Goal: Find contact information: Find contact information

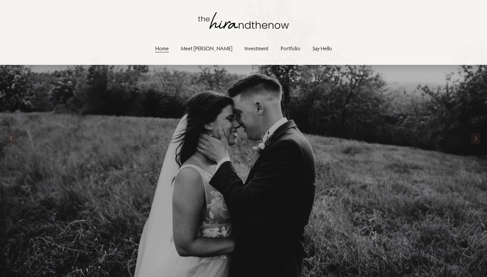
click at [282, 46] on link "Portfolio" at bounding box center [291, 48] width 20 height 9
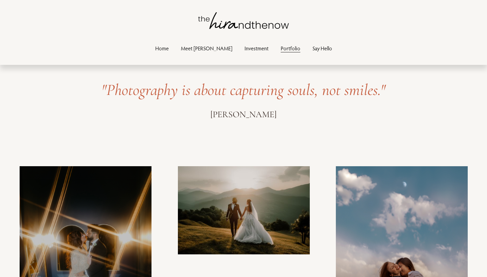
click at [212, 50] on link "Meet [PERSON_NAME]" at bounding box center [206, 48] width 51 height 9
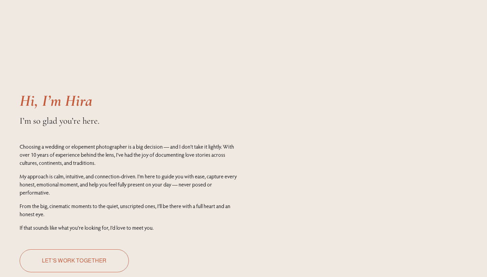
scroll to position [38, 0]
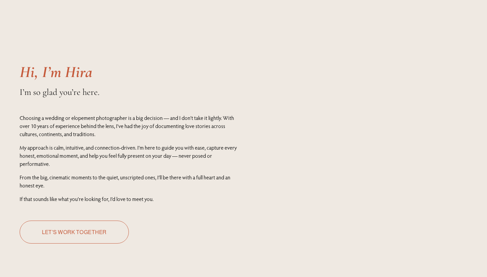
click at [223, 212] on div "Hi, I’m Hira Choosing a wedding or elopement photographer is a big decision — a…" at bounding box center [243, 159] width 487 height 277
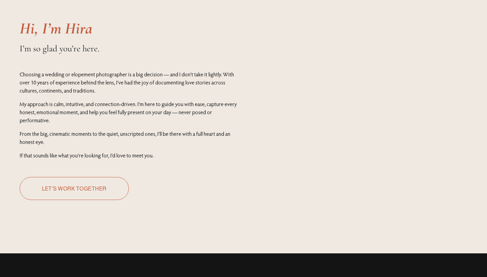
scroll to position [81, 0]
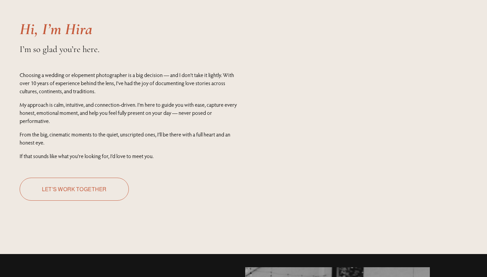
click at [70, 176] on div "Hi, I’m Hira Choosing a wedding or elopement photographer is a big decision — a…" at bounding box center [243, 116] width 487 height 277
click at [70, 185] on link "Let's work together" at bounding box center [74, 189] width 109 height 23
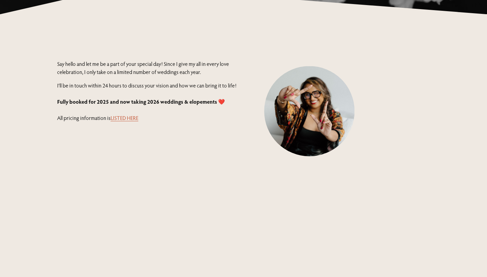
scroll to position [199, 0]
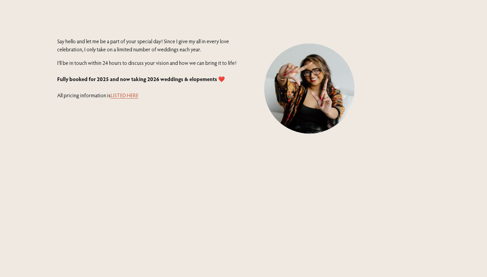
click at [134, 97] on link "LISTED HERE" at bounding box center [125, 95] width 28 height 7
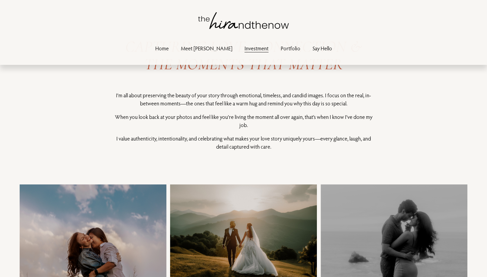
scroll to position [304, 0]
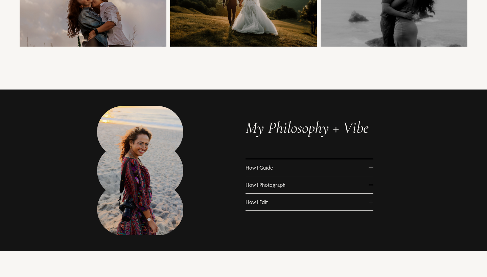
click at [272, 164] on button "How I Guide" at bounding box center [310, 167] width 128 height 17
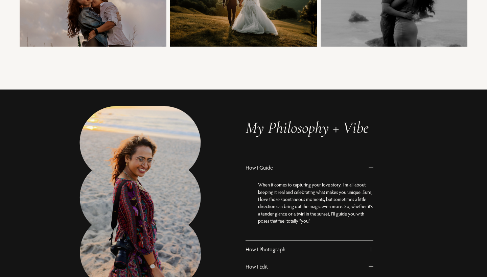
click at [272, 164] on button "How I Guide" at bounding box center [310, 167] width 128 height 17
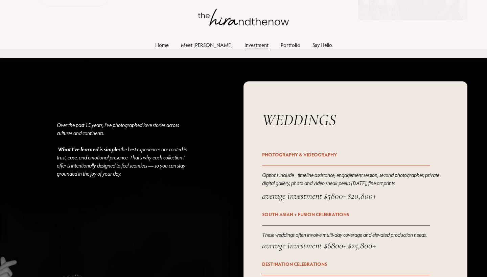
scroll to position [138, 0]
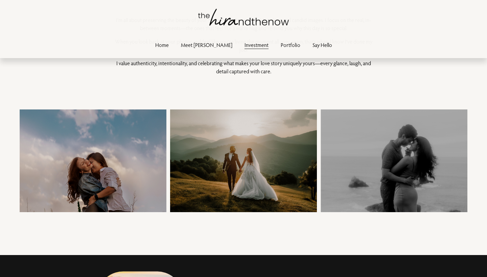
click at [313, 43] on link "Say Hello" at bounding box center [323, 44] width 20 height 9
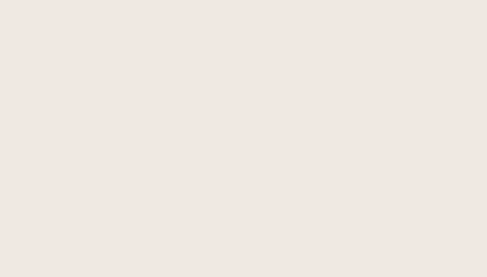
scroll to position [632, 0]
